Goal: Information Seeking & Learning: Check status

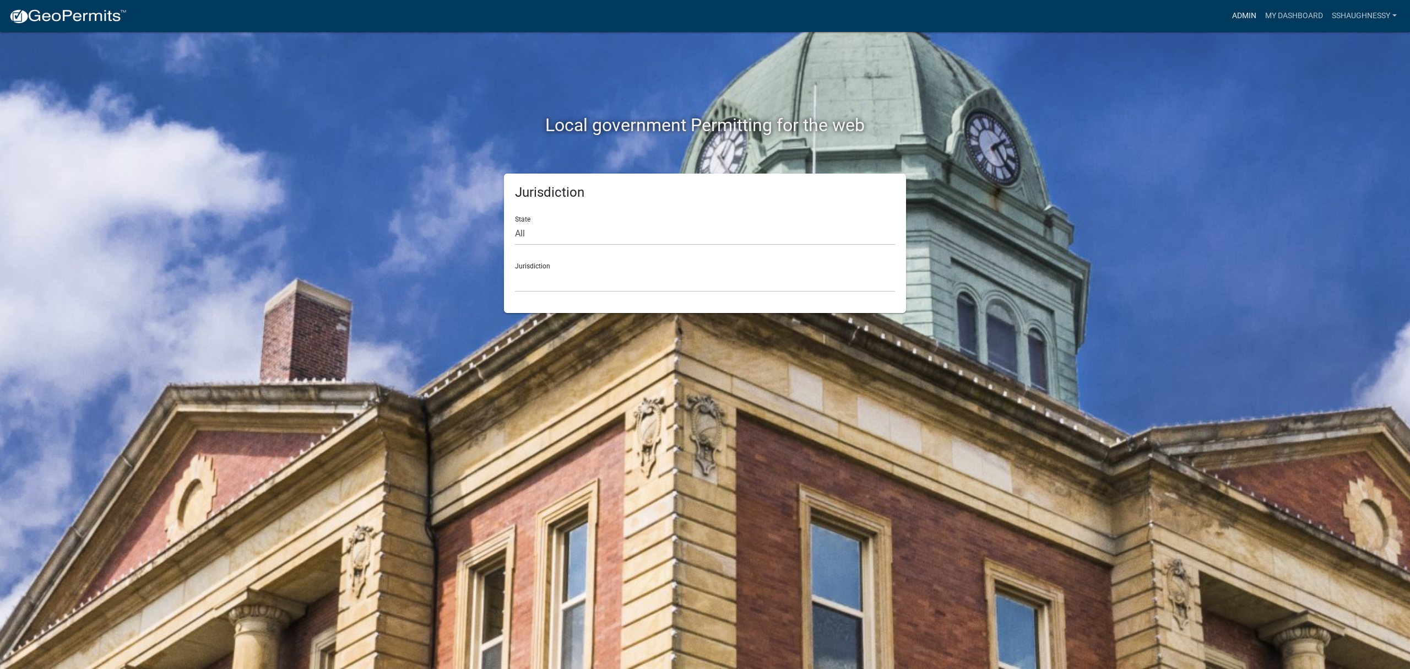
click at [1232, 16] on link "Admin" at bounding box center [1244, 16] width 33 height 21
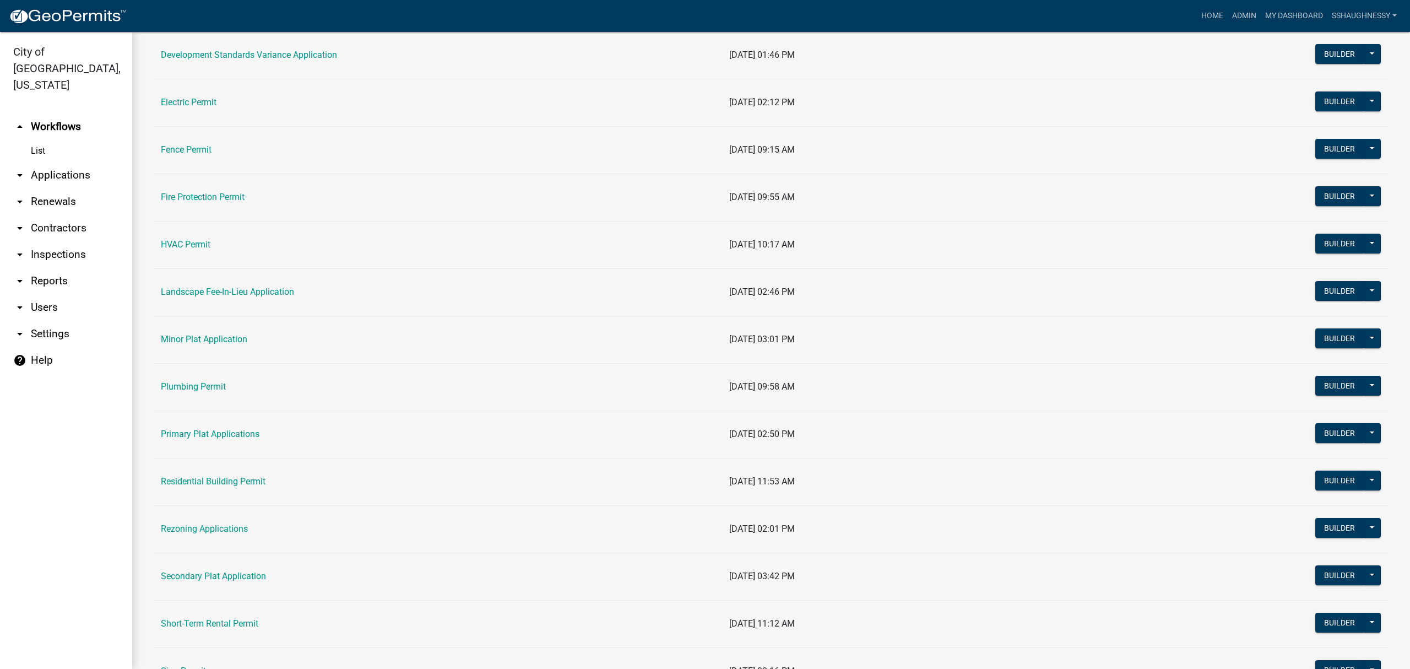
scroll to position [441, 0]
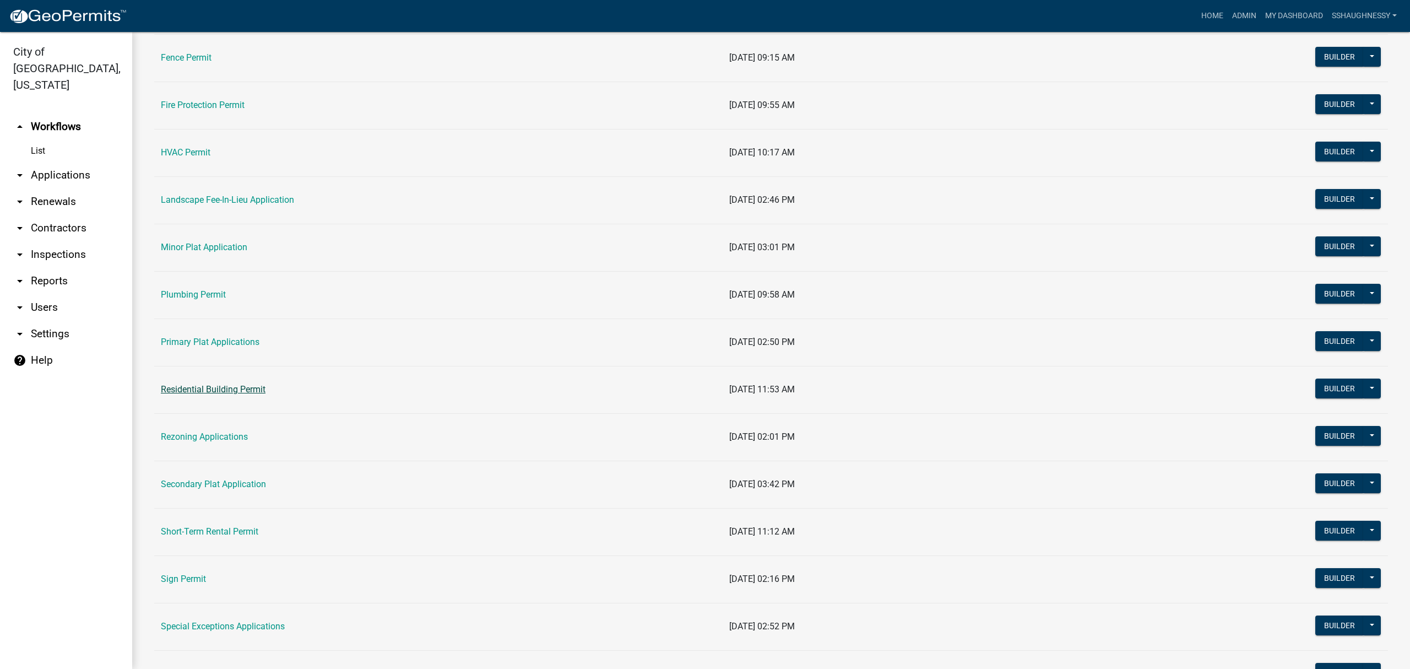
click at [223, 394] on link "Residential Building Permit" at bounding box center [213, 389] width 105 height 10
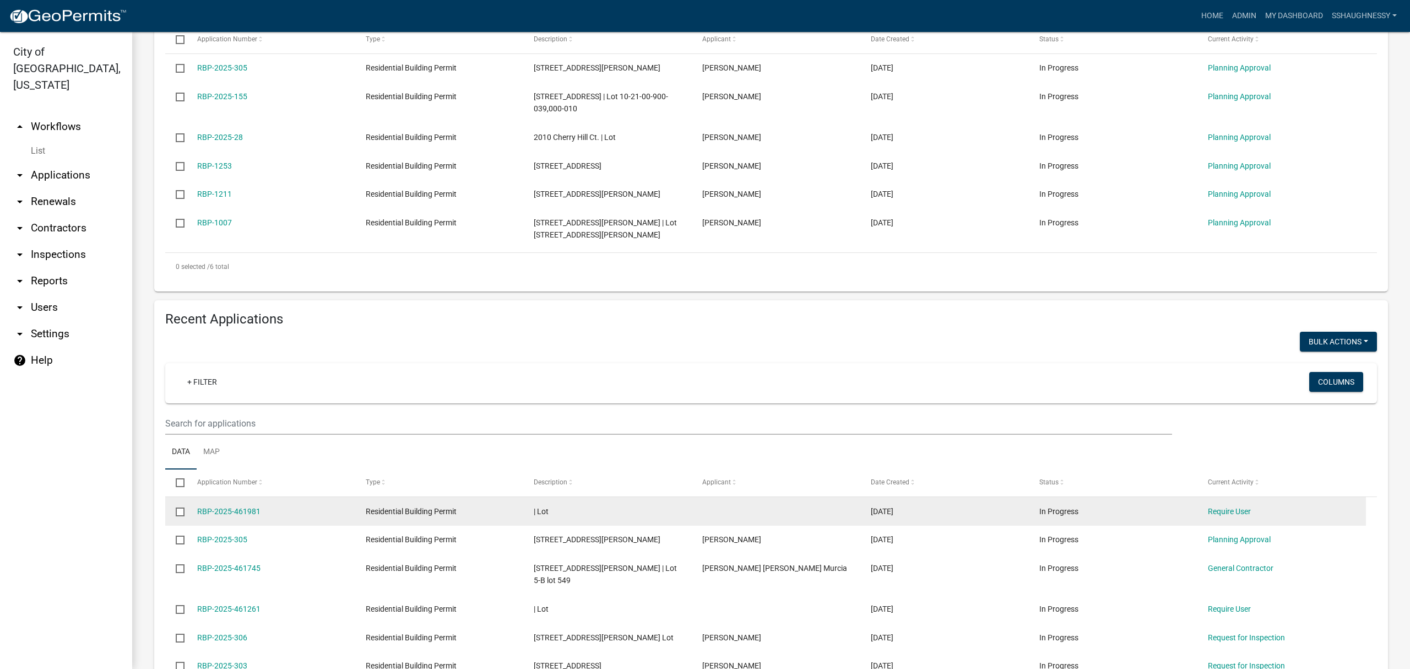
scroll to position [381, 0]
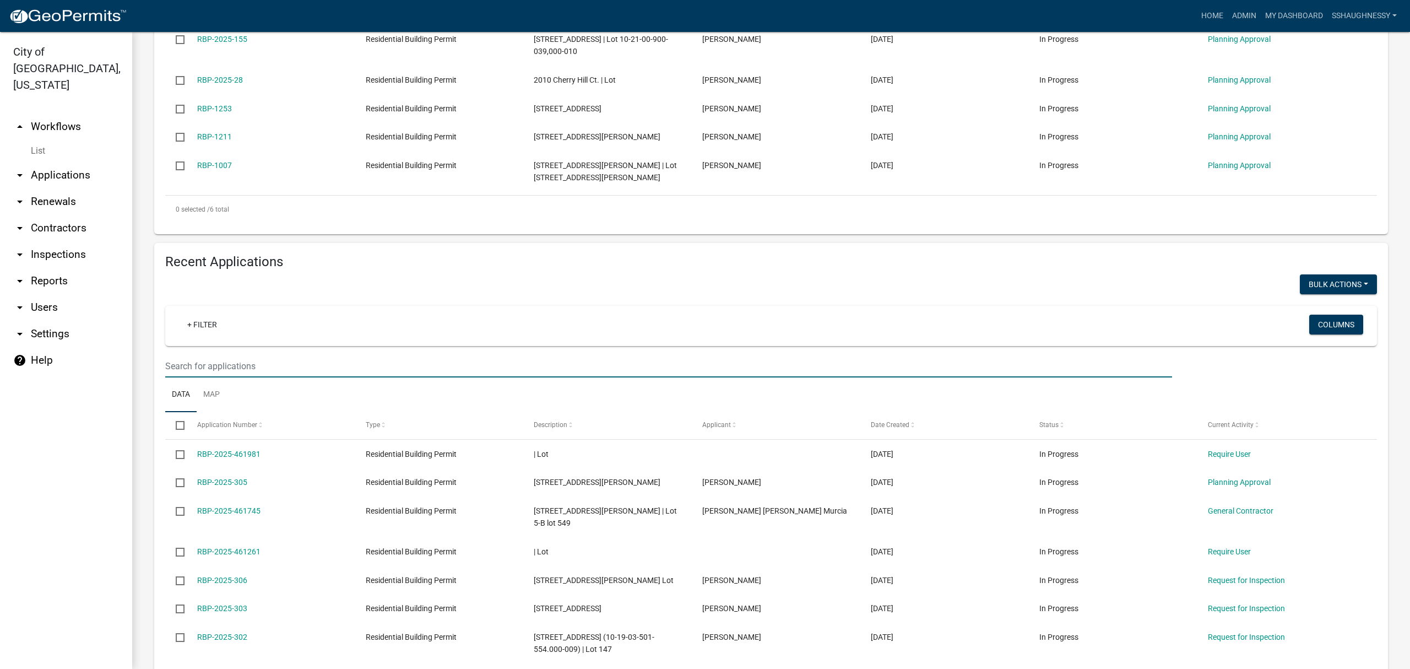
click at [362, 366] on input "text" at bounding box center [668, 366] width 1007 height 23
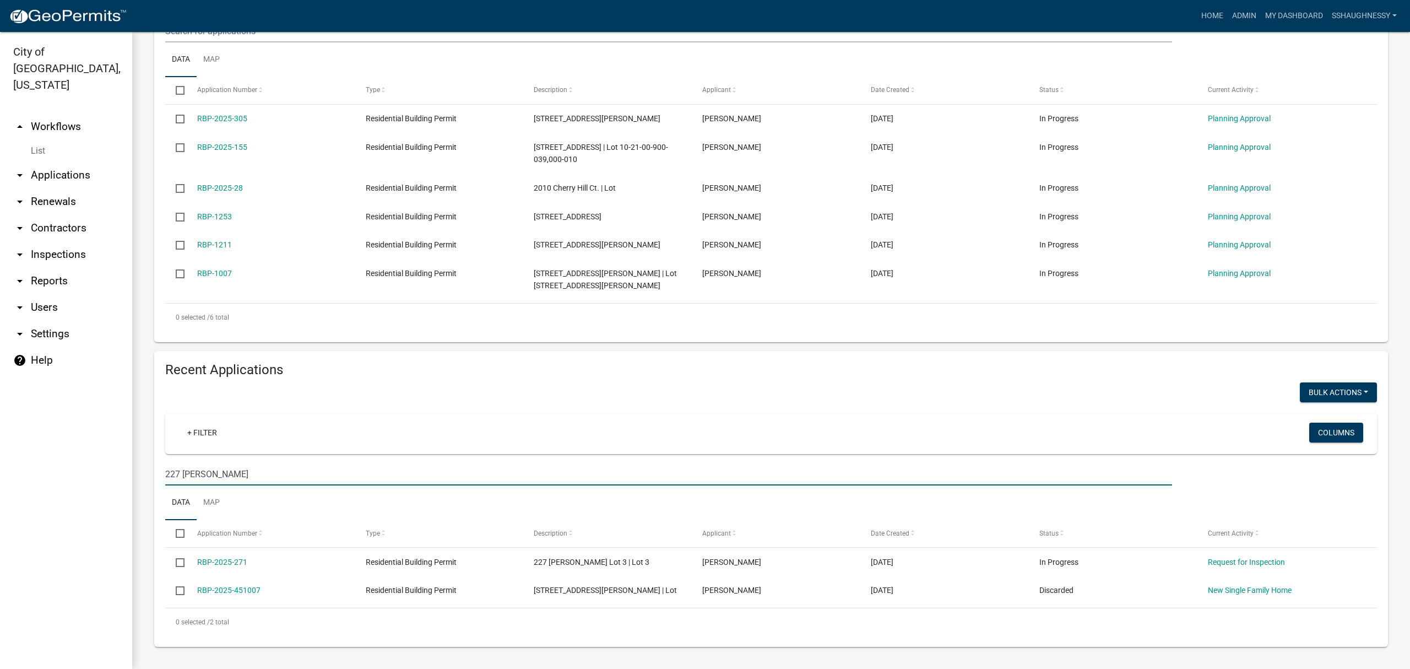
scroll to position [274, 0]
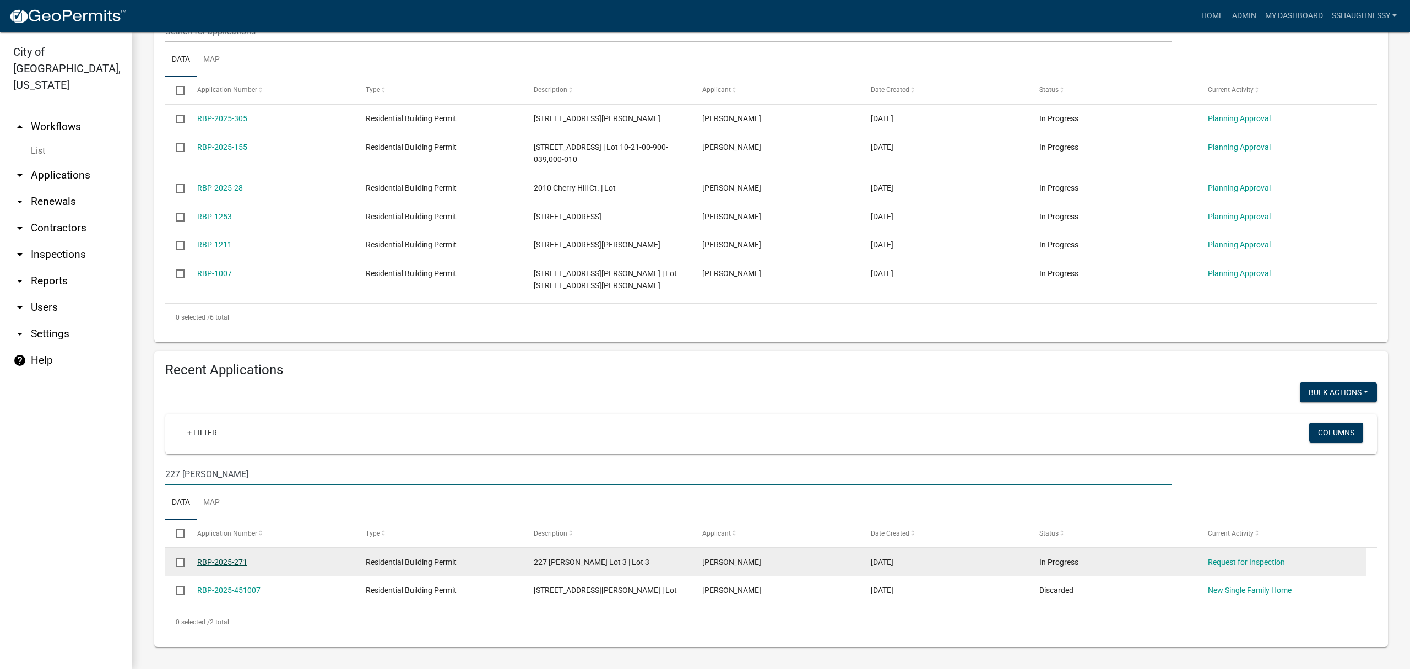
type input "227 [PERSON_NAME]"
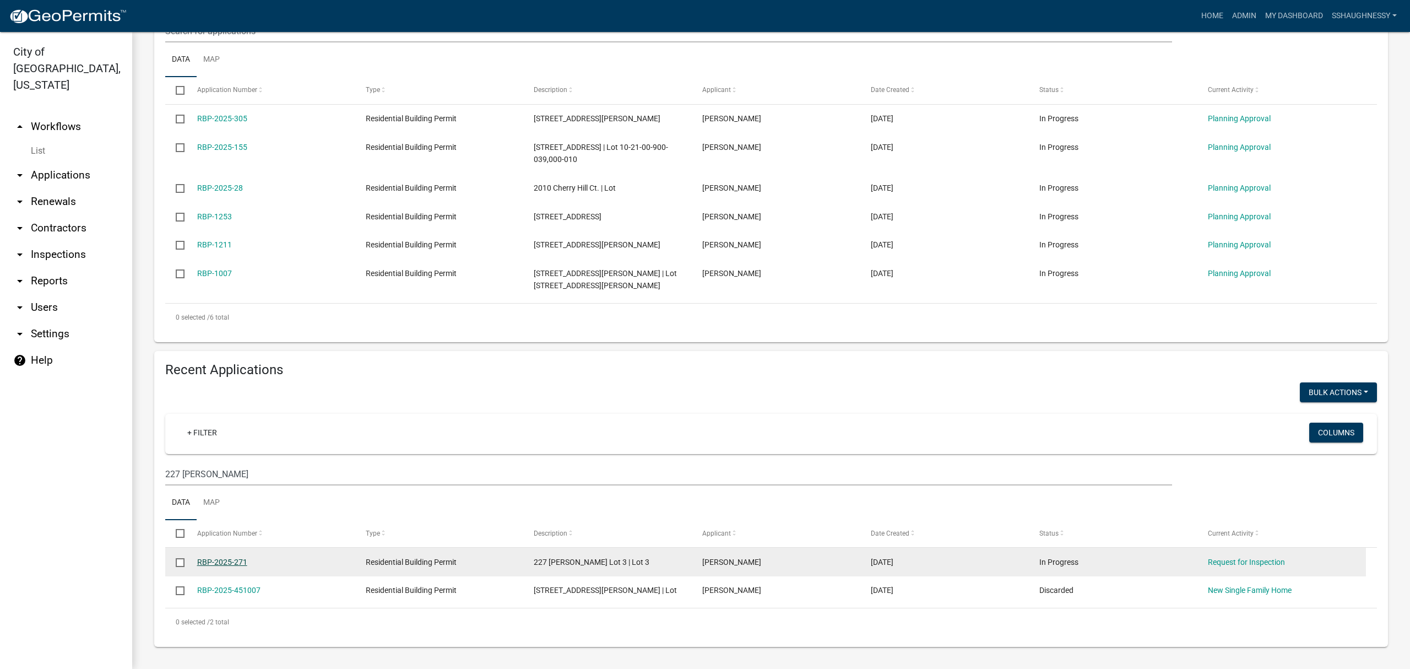
click at [225, 560] on link "RBP-2025-271" at bounding box center [222, 561] width 50 height 9
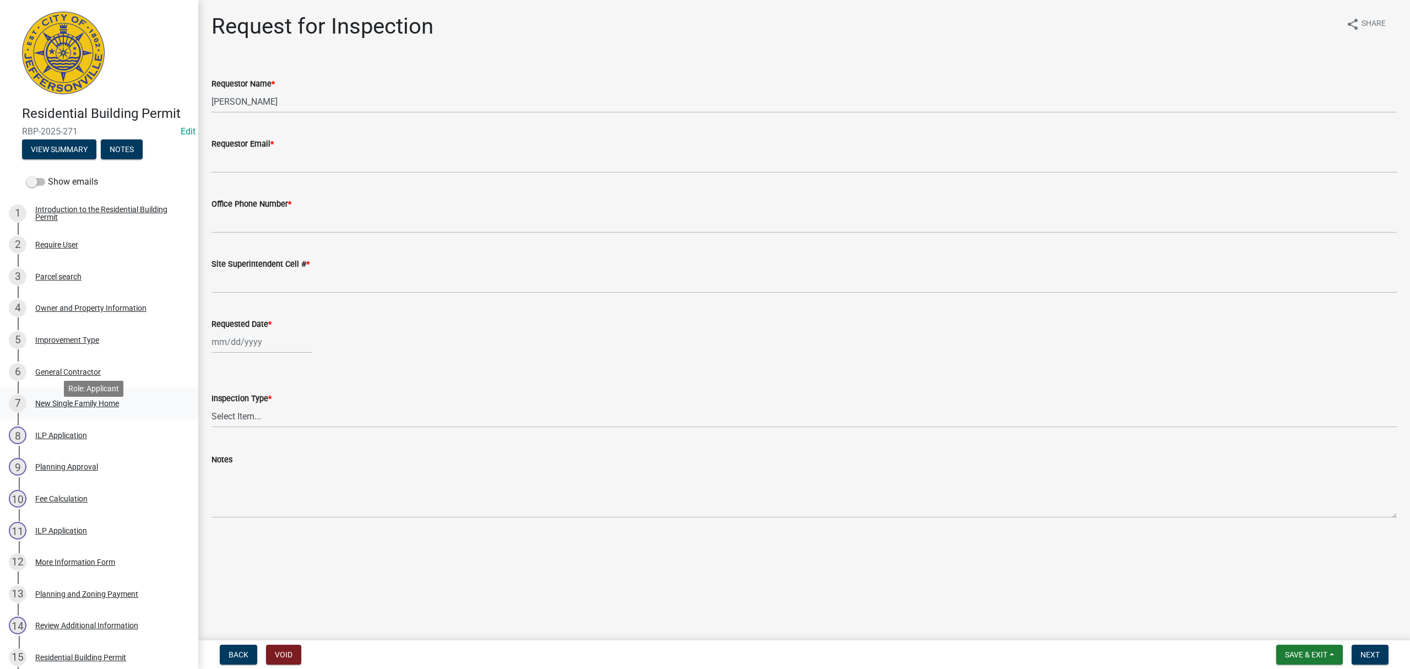
click at [105, 407] on div "New Single Family Home" at bounding box center [77, 403] width 84 height 8
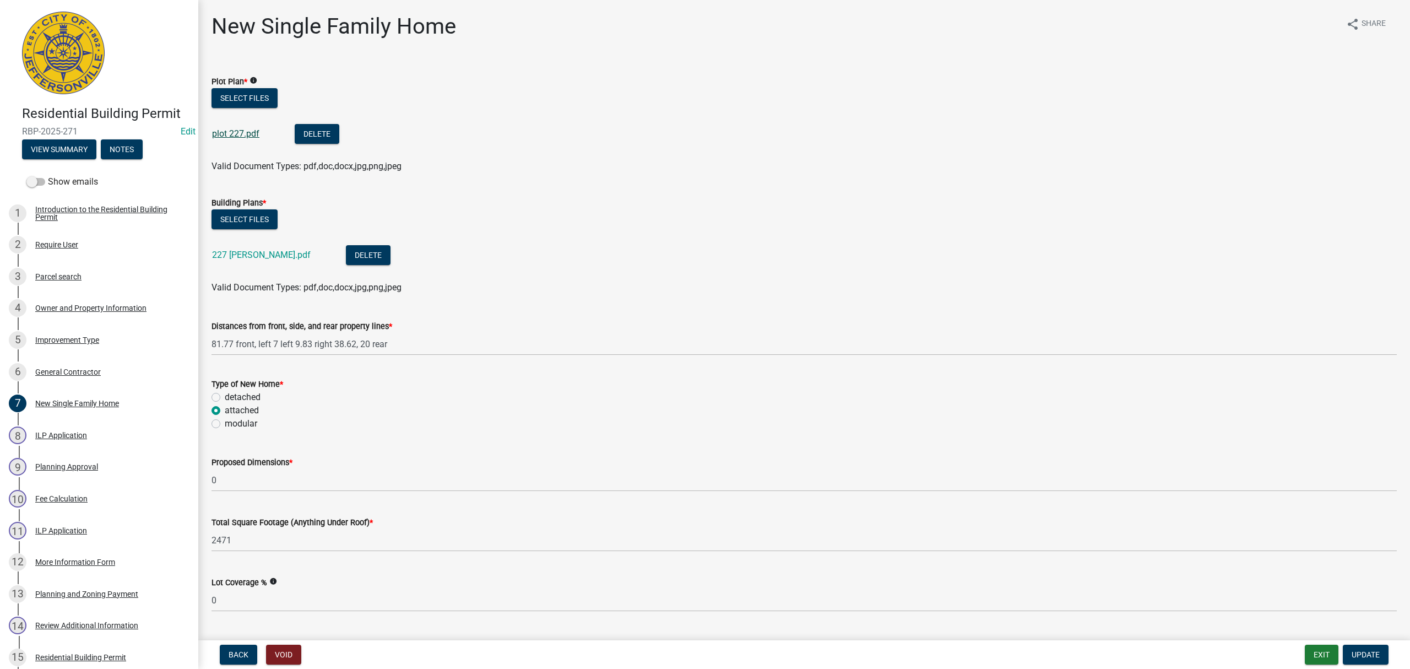
click at [253, 131] on link "plot 227.pdf" at bounding box center [235, 133] width 47 height 10
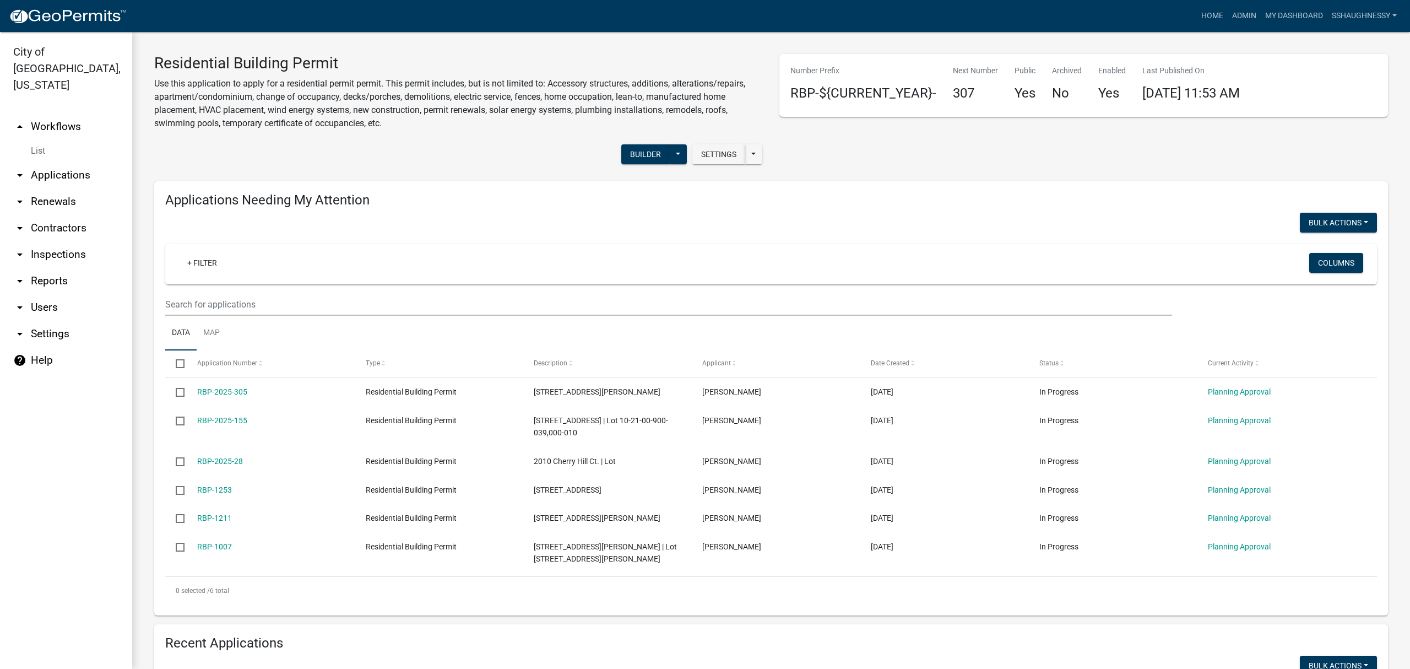
scroll to position [441, 0]
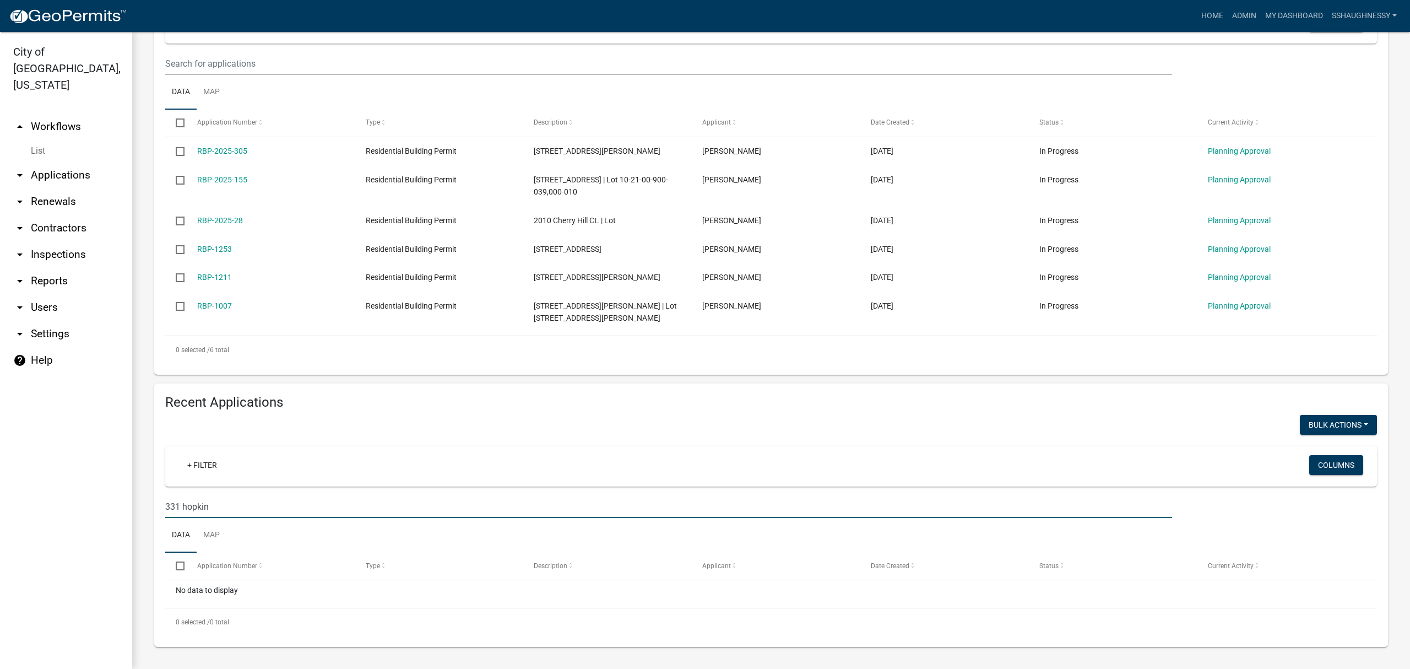
scroll to position [241, 0]
drag, startPoint x: 292, startPoint y: 496, endPoint x: 100, endPoint y: 500, distance: 191.7
click at [102, 500] on div "City of [GEOGRAPHIC_DATA], [US_STATE] arrow_drop_up Workflows List arrow_drop_d…" at bounding box center [705, 350] width 1410 height 637
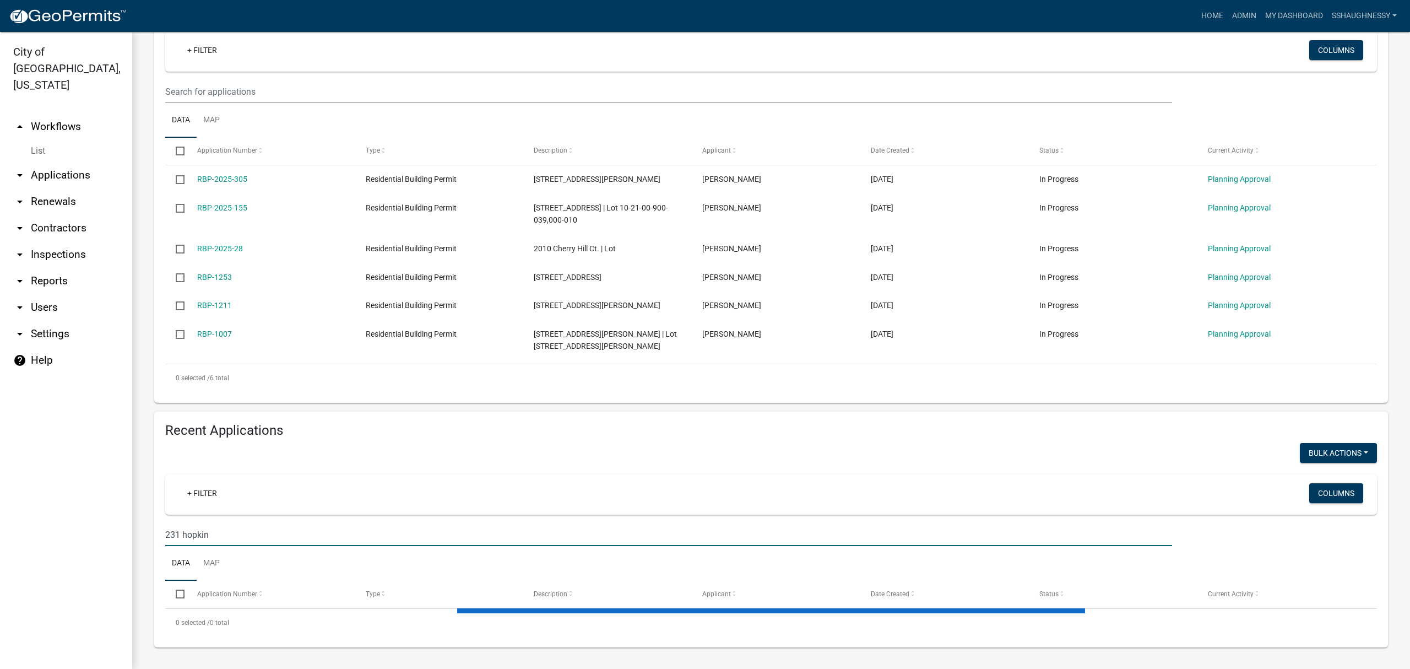
scroll to position [380, 0]
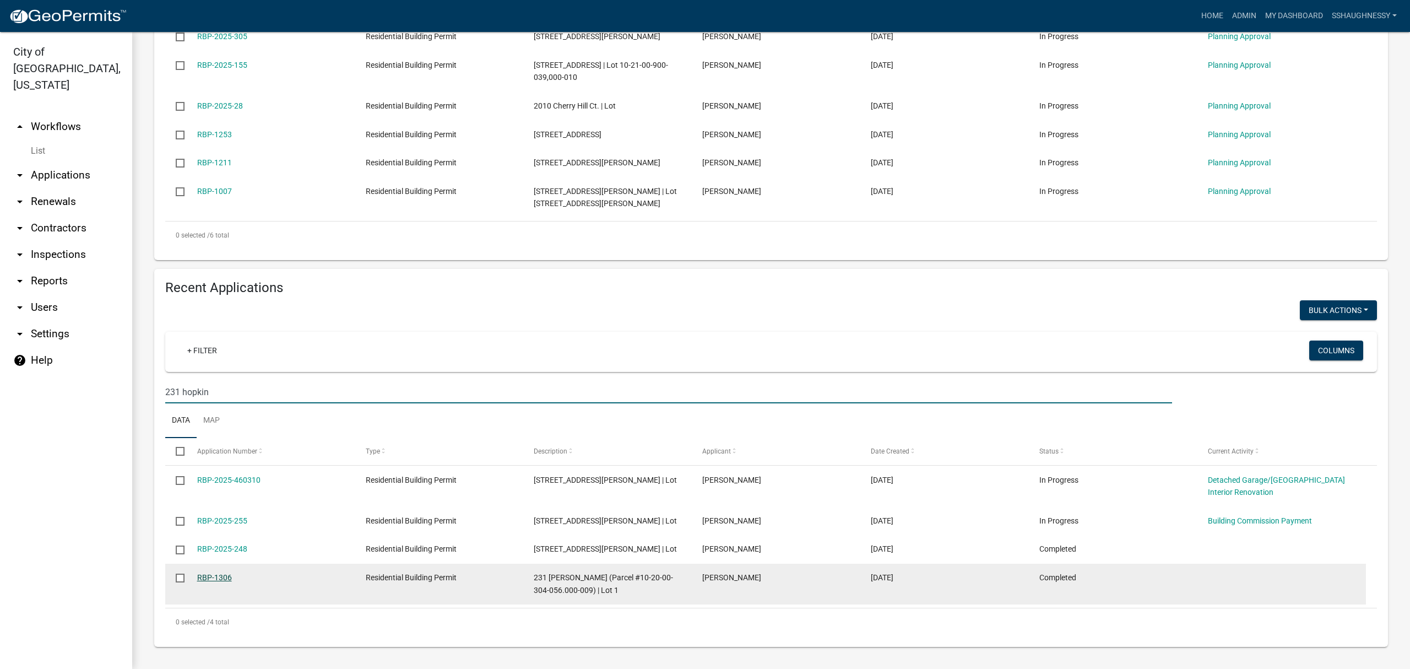
type input "231 hopkin"
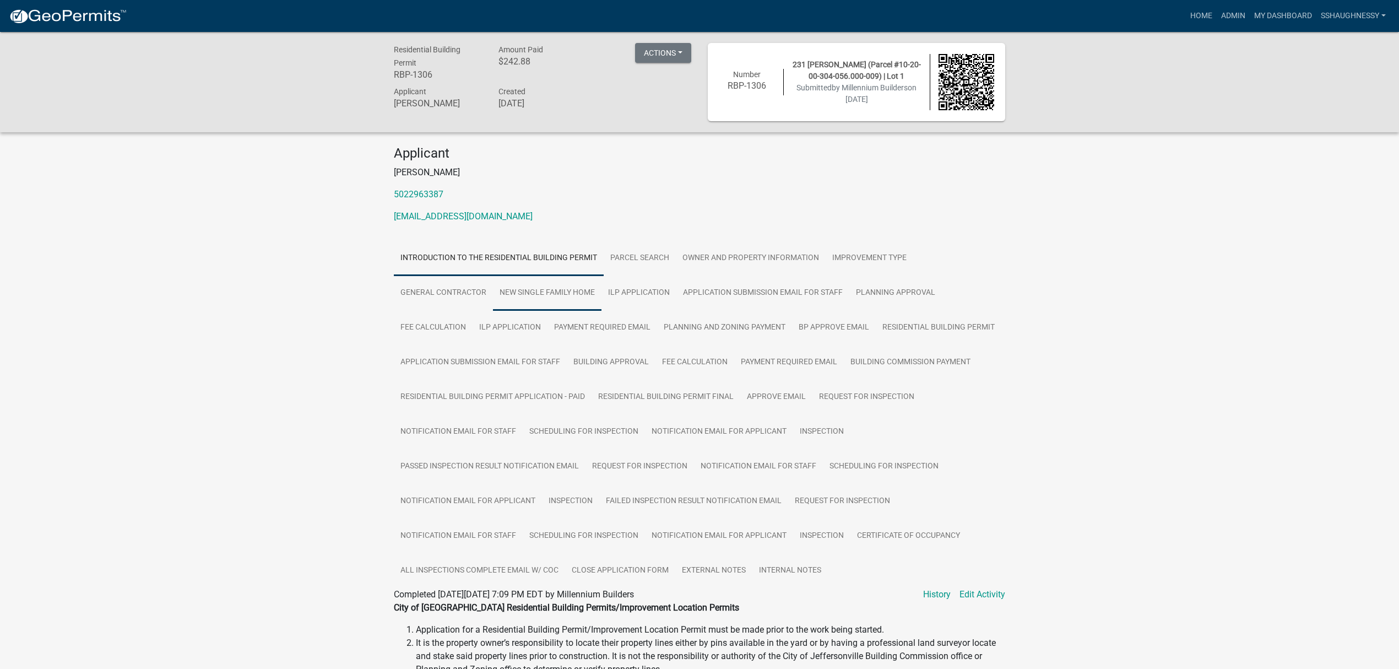
click at [571, 287] on link "New Single Family Home" at bounding box center [547, 292] width 109 height 35
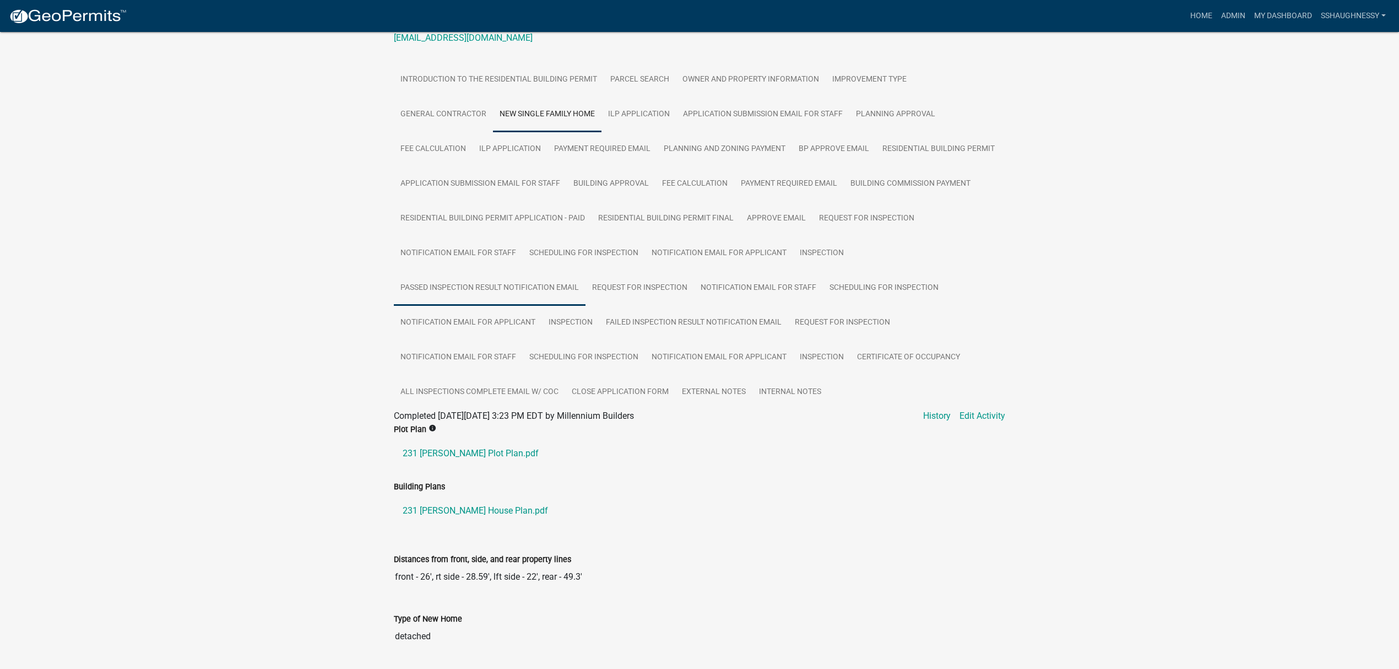
scroll to position [294, 0]
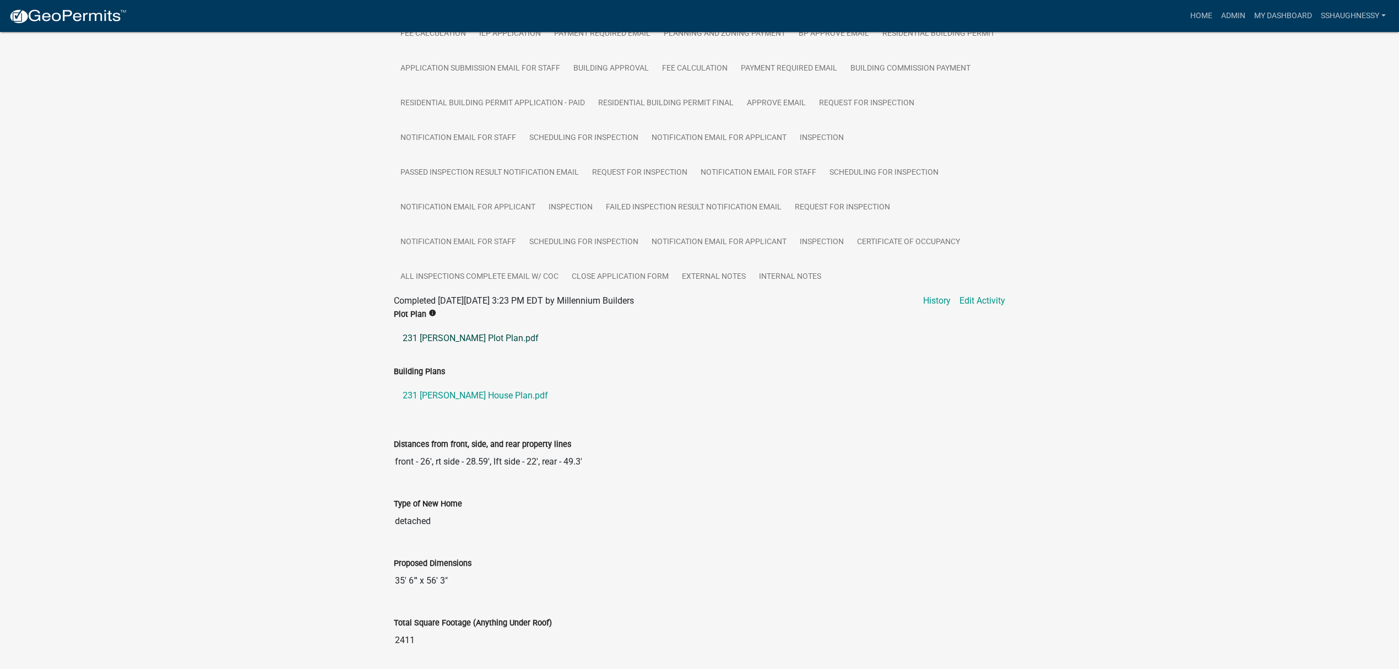
click at [486, 331] on link "231 Hopkins Plot Plan.pdf" at bounding box center [699, 338] width 611 height 26
